Goal: Check status

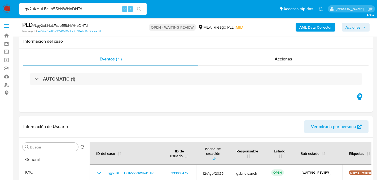
select select "10"
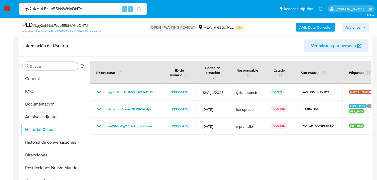
scroll to position [83, 0]
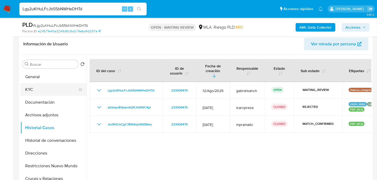
click at [27, 91] on button "KYC" at bounding box center [51, 89] width 62 height 13
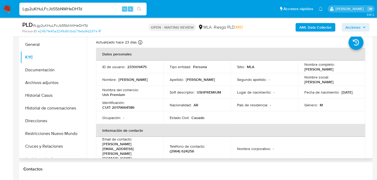
scroll to position [279, 0]
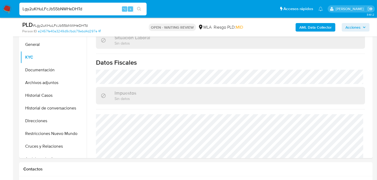
click at [64, 11] on input "Lgy2uKHuLFcJb55bNWHeDHTd" at bounding box center [82, 9] width 127 height 7
paste input "wrqaLiINoa3YgSlZeqIvXWD"
type input "wrqaLiINoa3YgSlZeqIvXWDd"
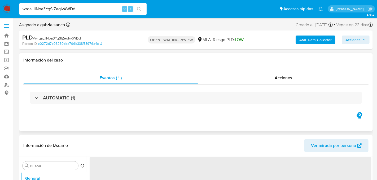
select select "10"
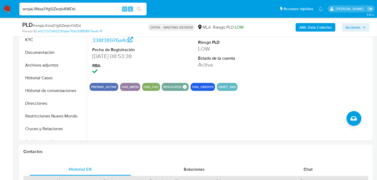
scroll to position [123, 0]
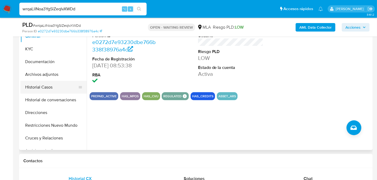
click at [38, 83] on button "Historial Casos" at bounding box center [51, 87] width 62 height 13
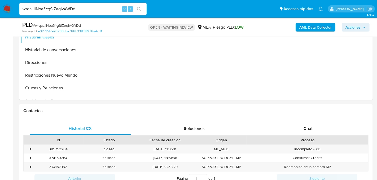
scroll to position [179, 0]
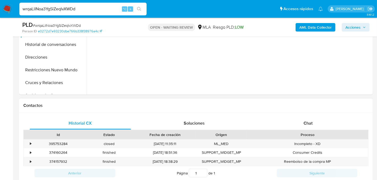
click at [305, 130] on div "Id Estado Fecha de creación Origen Proceso" at bounding box center [196, 134] width 346 height 9
click at [305, 126] on div "Chat" at bounding box center [308, 123] width 101 height 13
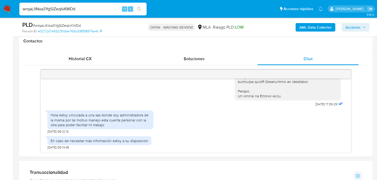
scroll to position [248, 0]
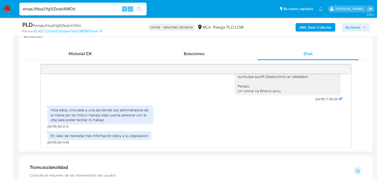
click at [55, 11] on input "wrqaLiINoa3YgSlZeqIvXWDd" at bounding box center [82, 9] width 127 height 7
